Goal: Navigation & Orientation: Find specific page/section

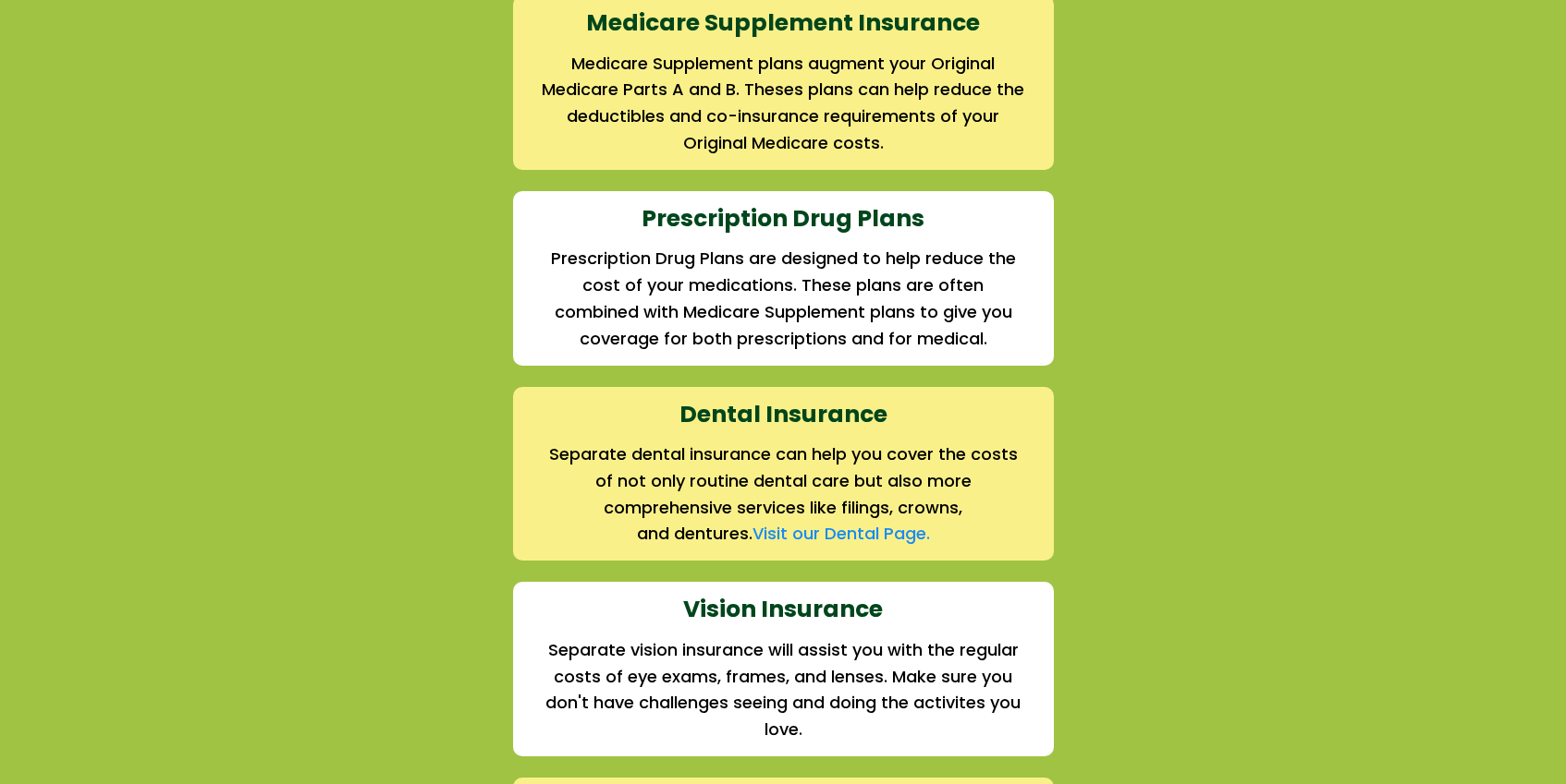
scroll to position [2148, 0]
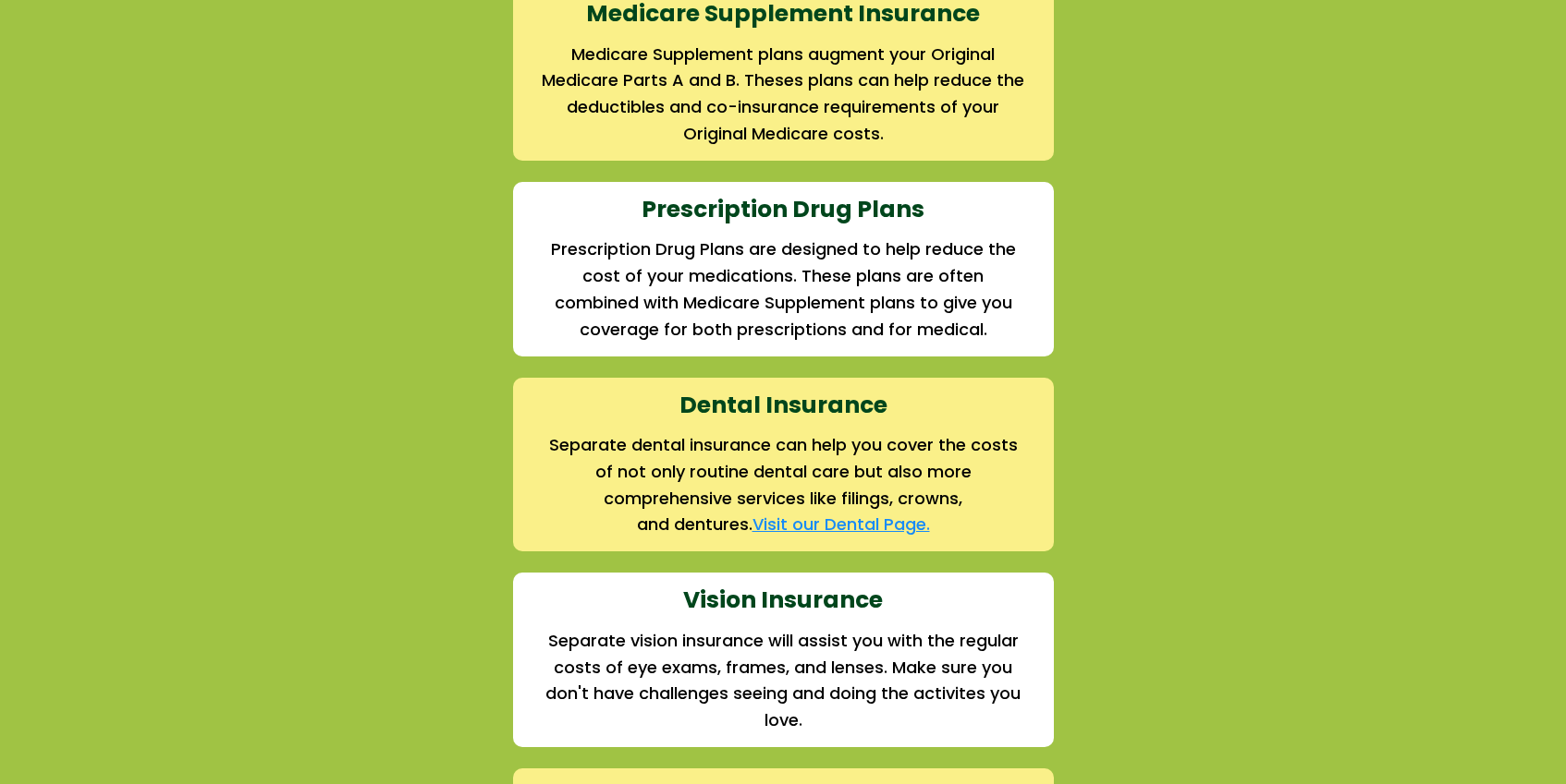
click at [826, 526] on link "Visit our Dental Page." at bounding box center [841, 524] width 177 height 23
